Goal: Find specific page/section: Find specific page/section

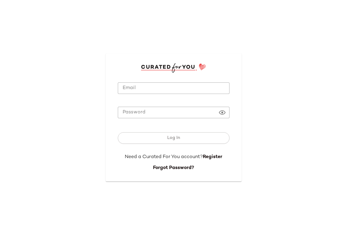
type input "**********"
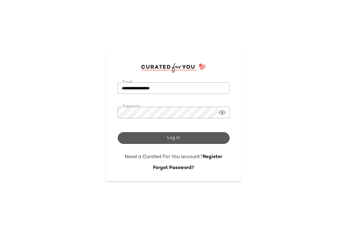
click at [199, 135] on button "Log In" at bounding box center [174, 138] width 112 height 12
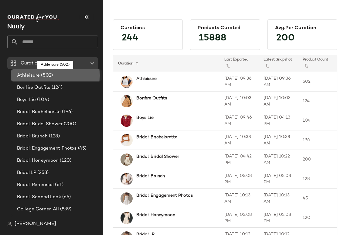
click at [53, 74] on div "Athleisure (502)" at bounding box center [57, 75] width 84 height 7
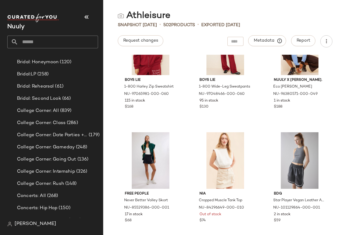
scroll to position [100, 0]
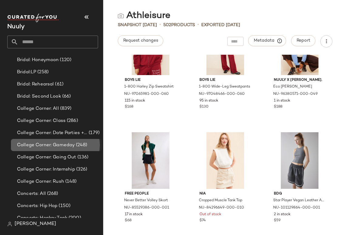
click at [57, 143] on span "College Corner: Gameday" at bounding box center [46, 144] width 58 height 7
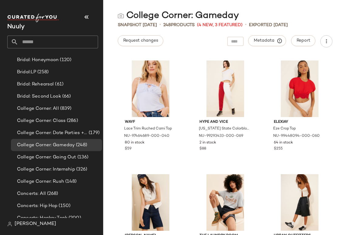
scroll to position [3750, 0]
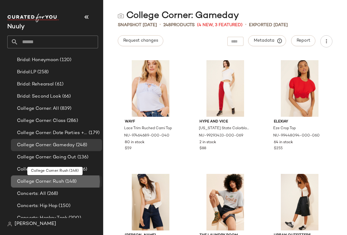
click at [64, 180] on span "(148)" at bounding box center [70, 181] width 13 height 7
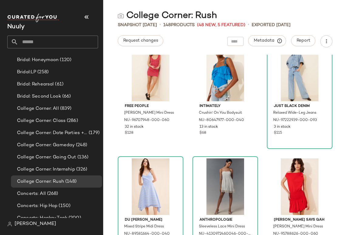
scroll to position [3543, 0]
